Goal: Check status: Check status

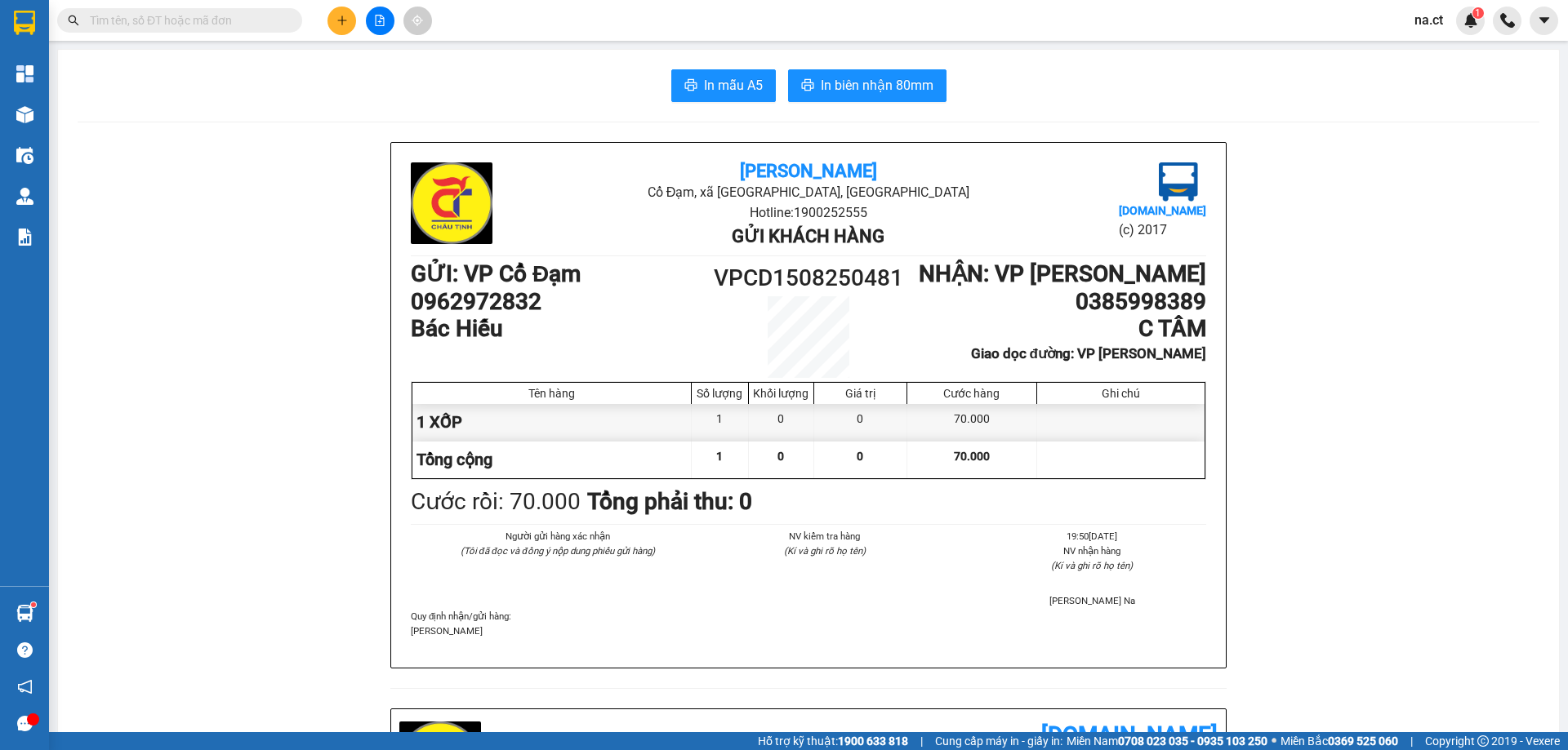
click at [186, 19] on input "text" at bounding box center [186, 21] width 193 height 18
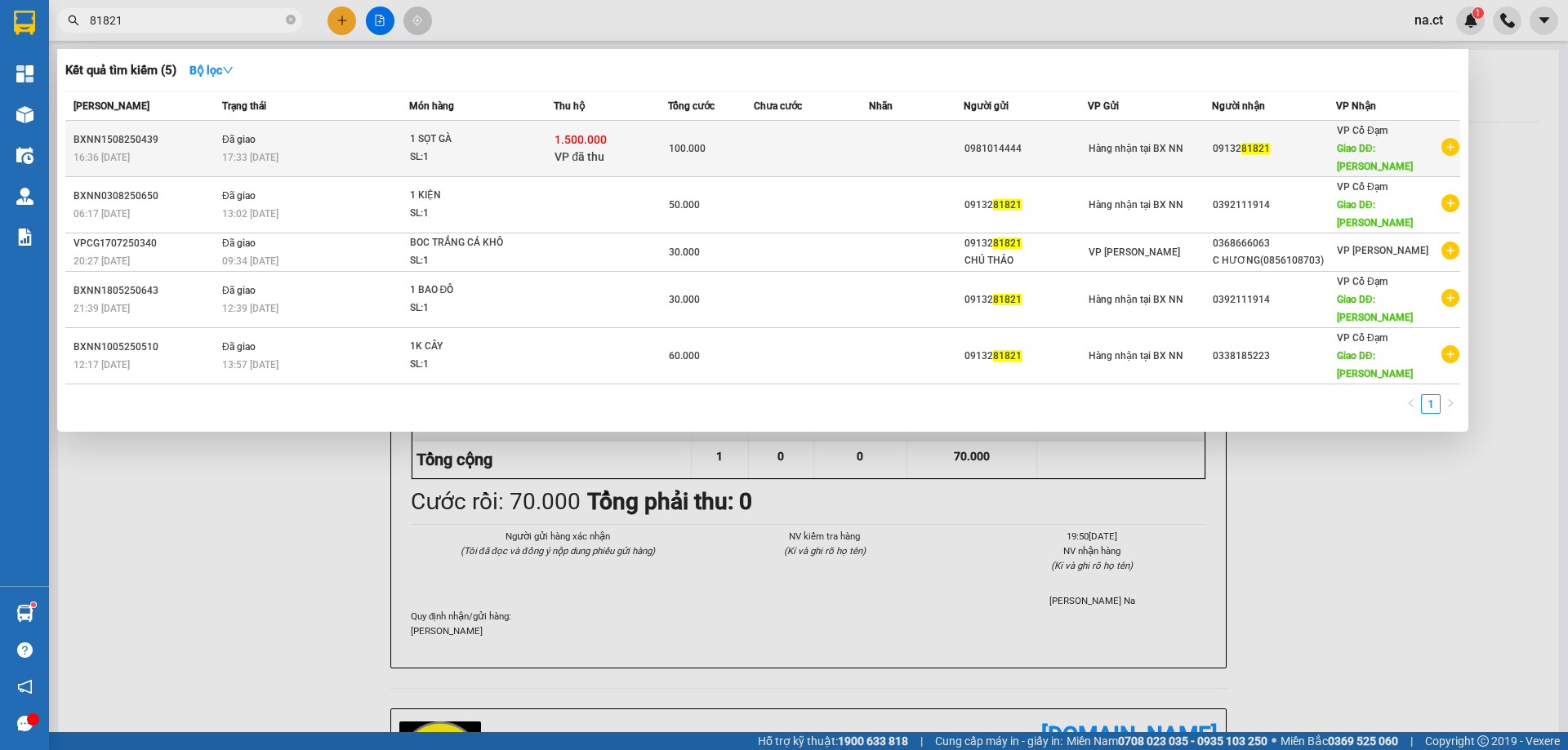
type input "81821"
click at [373, 148] on div "17:33 - 15/08" at bounding box center [314, 157] width 186 height 18
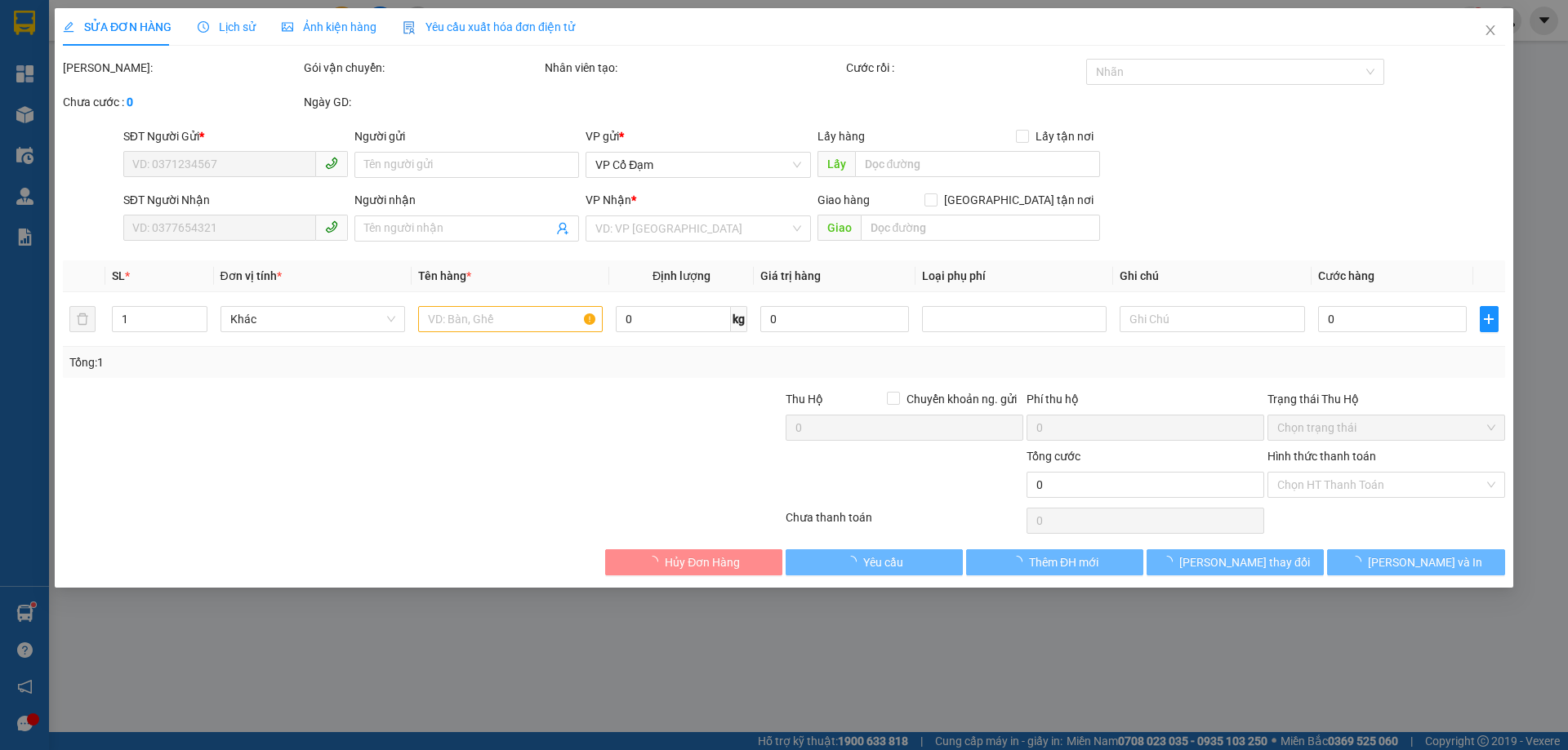
type input "0981014444"
type input "0913281821"
type input "XUÂN SONG"
type input "1.500.000"
type input "100.000"
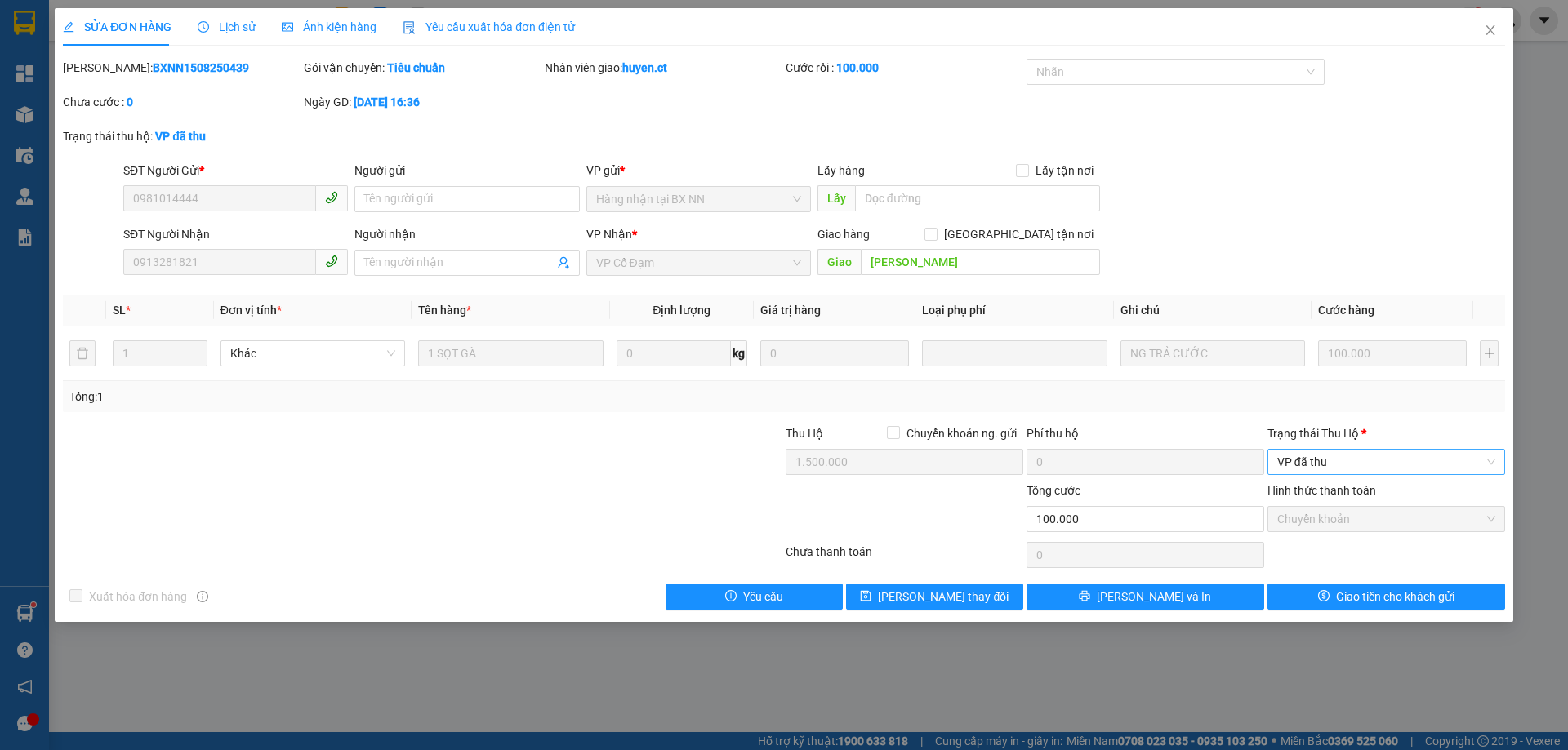
click at [1346, 462] on span "VP đã thu" at bounding box center [1386, 462] width 218 height 24
click at [1348, 456] on span "VP đã thu" at bounding box center [1386, 462] width 218 height 24
click at [1146, 431] on div "Phí thu hộ" at bounding box center [1146, 437] width 238 height 24
click at [626, 483] on div at bounding box center [664, 510] width 241 height 57
